Goal: Information Seeking & Learning: Learn about a topic

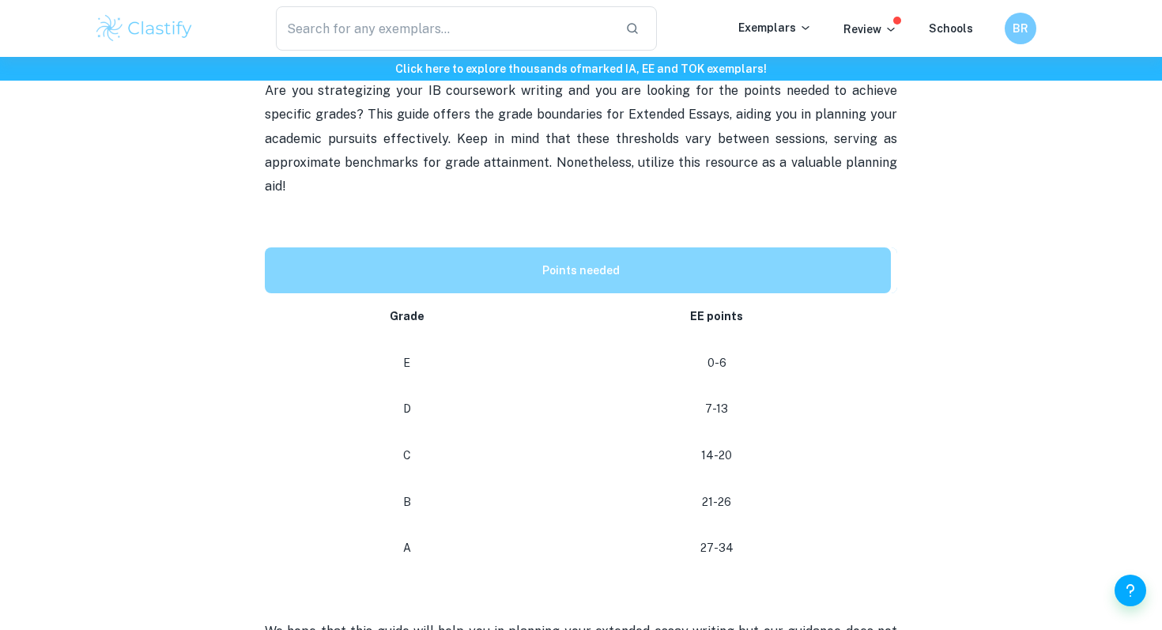
scroll to position [651, 0]
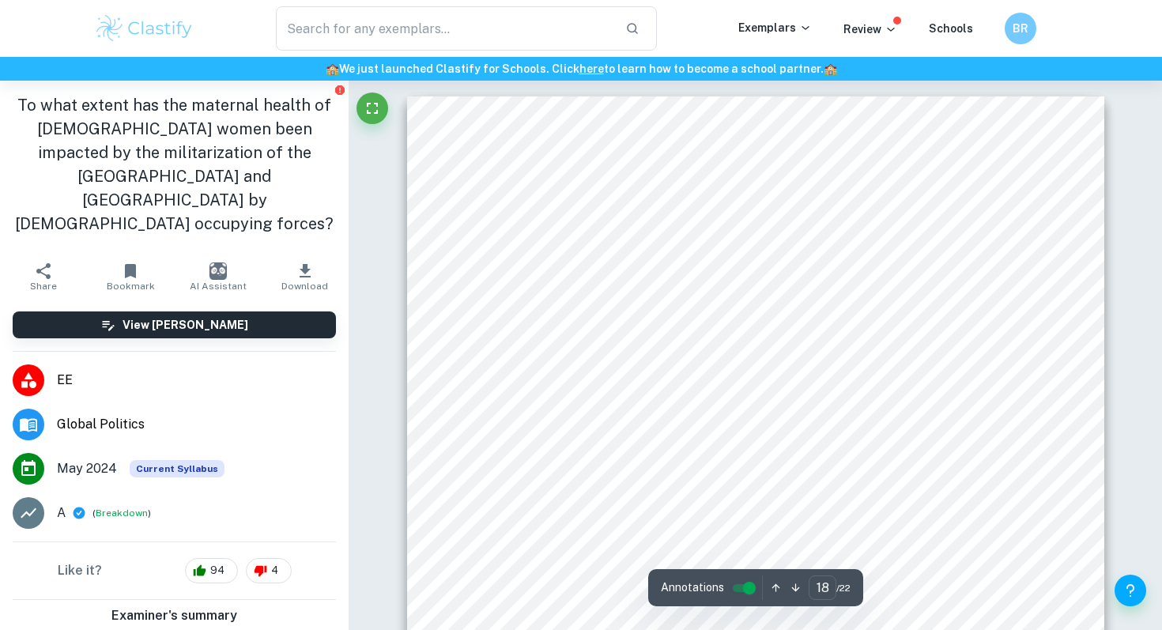
scroll to position [15412, 0]
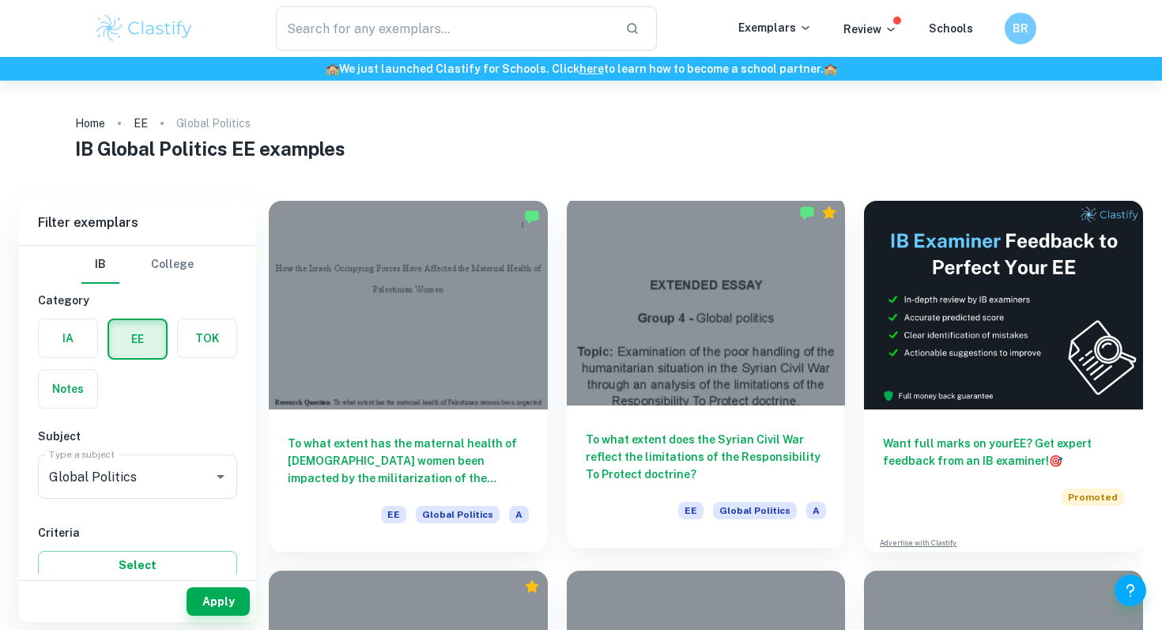
click at [661, 270] on div at bounding box center [706, 301] width 279 height 209
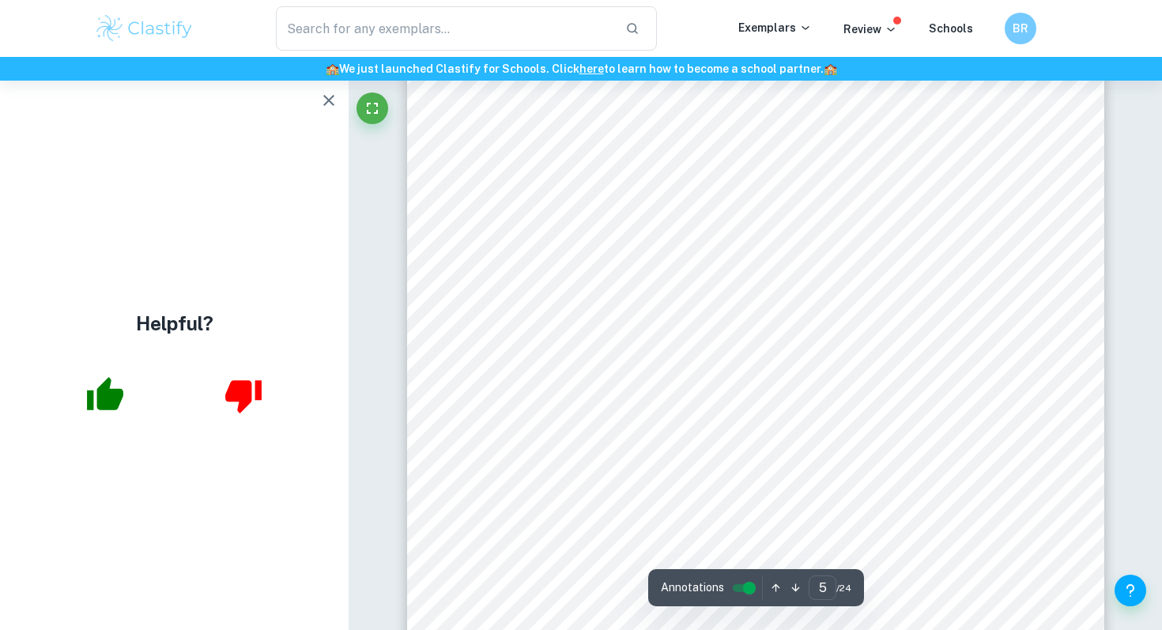
scroll to position [4000, 0]
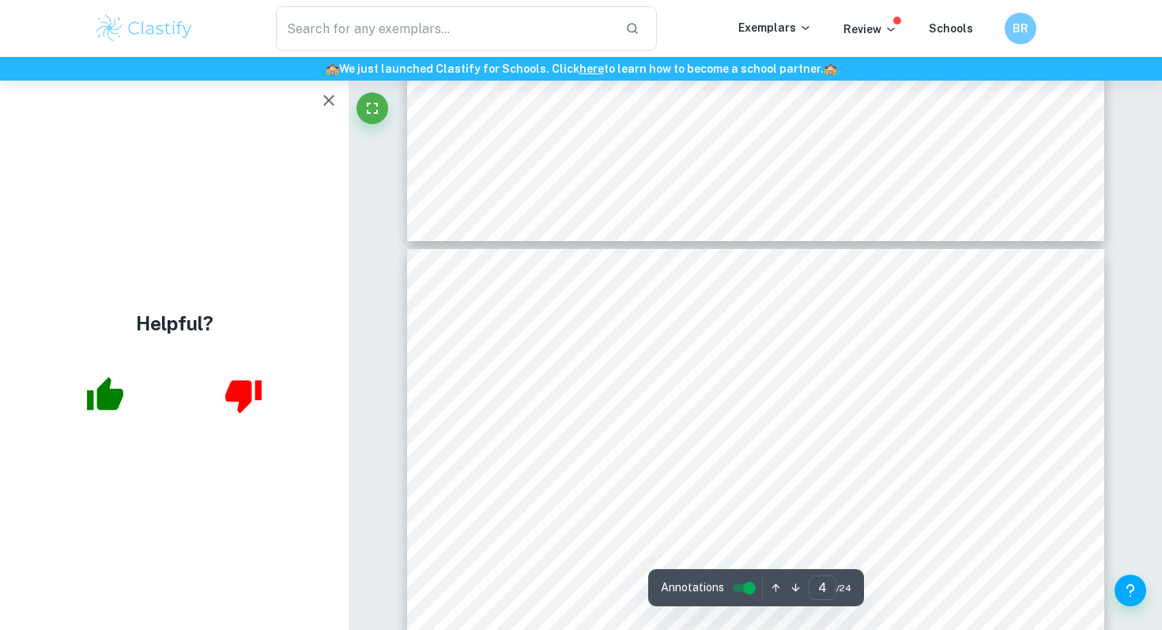
type input "5"
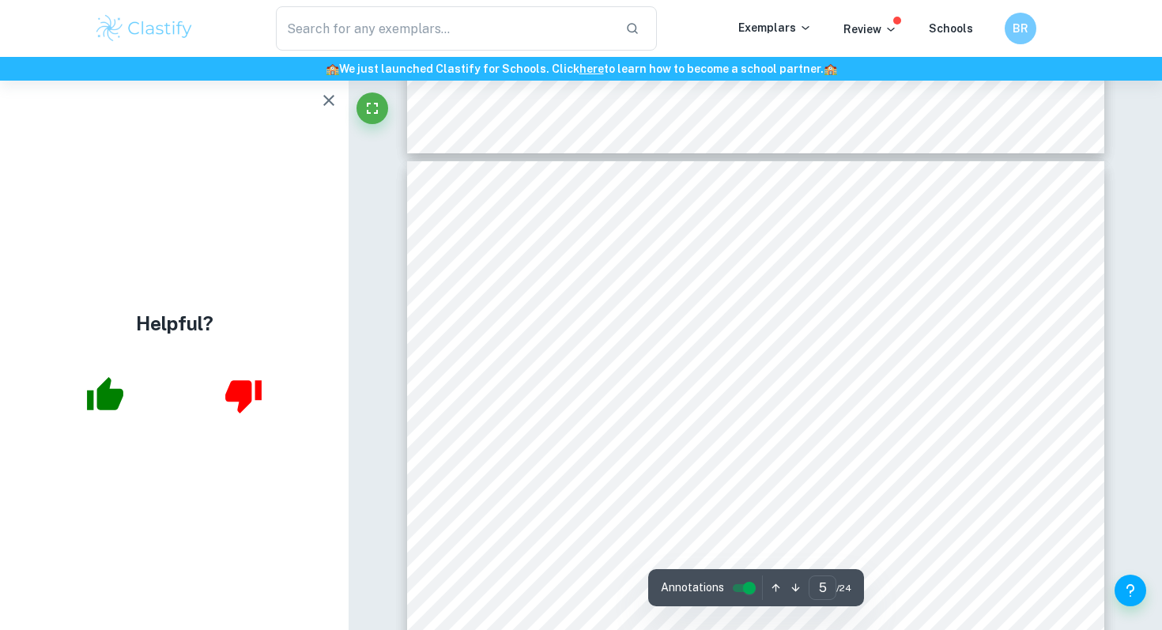
scroll to position [3685, 0]
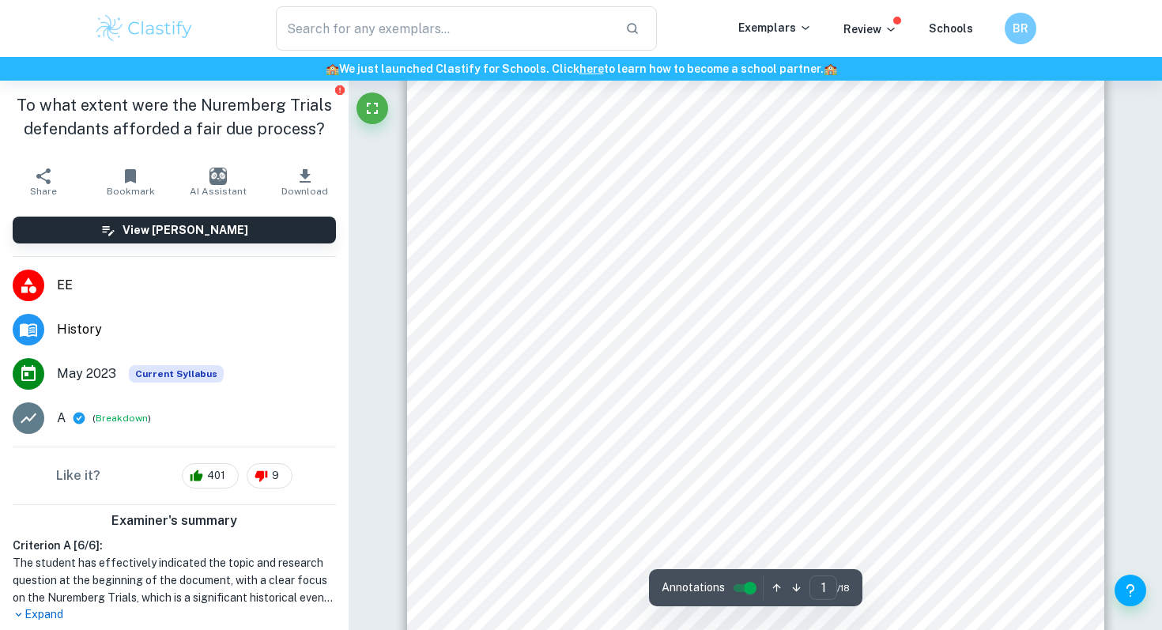
scroll to position [387, 0]
